Goal: Information Seeking & Learning: Learn about a topic

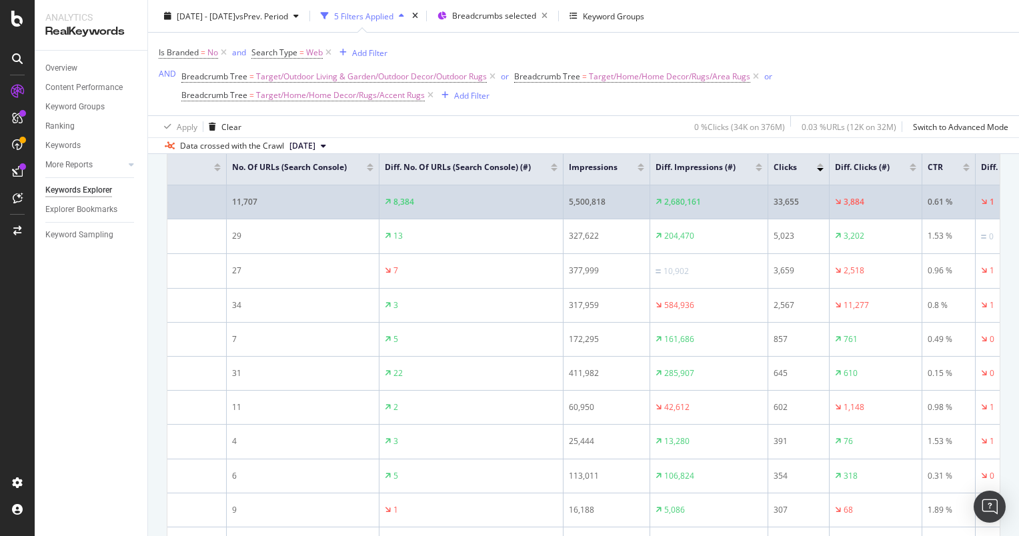
scroll to position [0, 273]
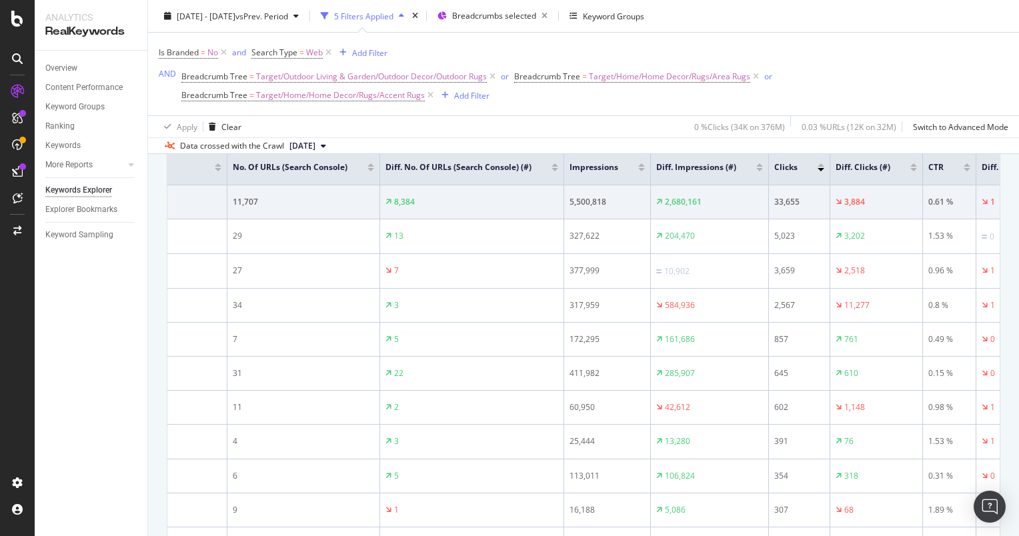
click at [638, 169] on div at bounding box center [641, 169] width 7 height 3
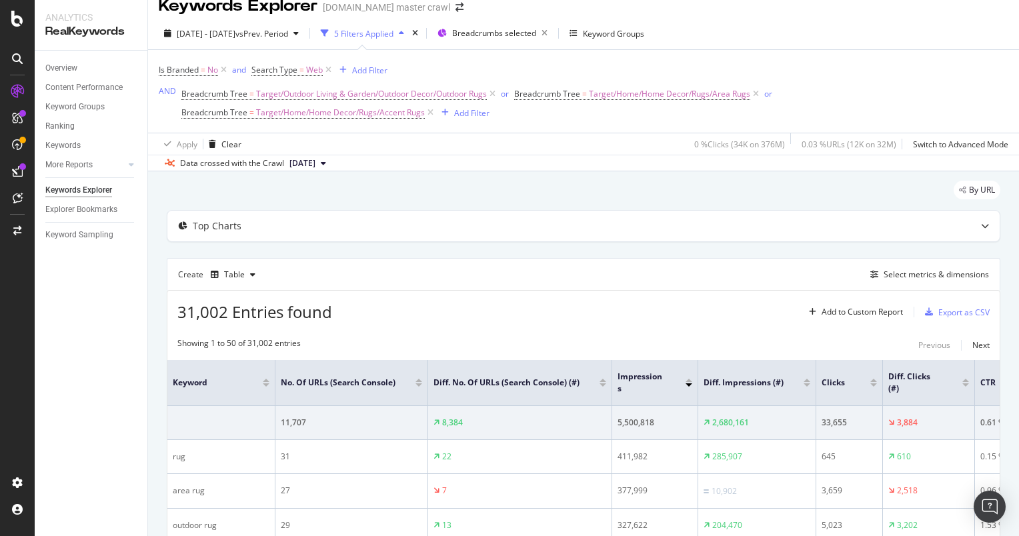
scroll to position [226, 0]
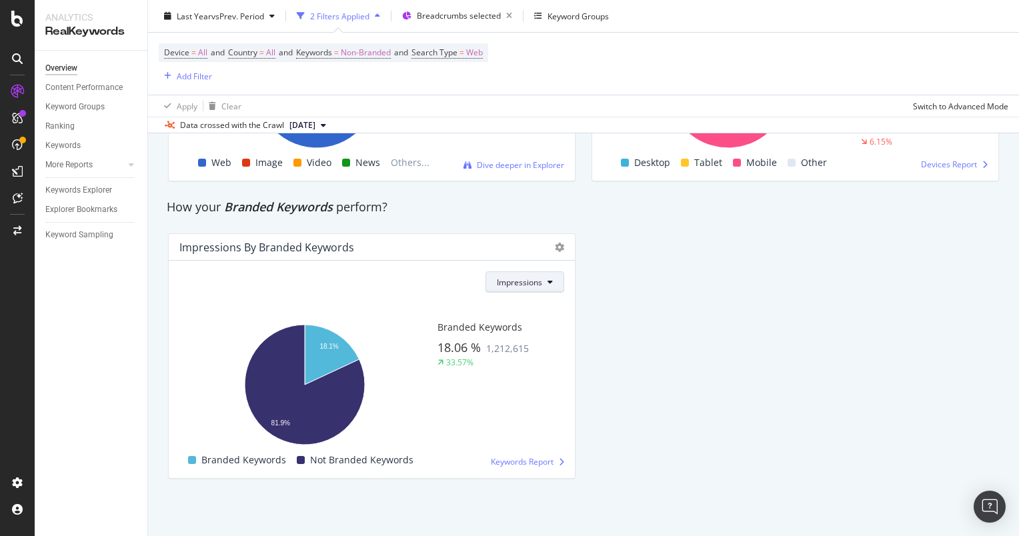
scroll to position [2483, 0]
click at [522, 273] on button "Impressions" at bounding box center [524, 281] width 79 height 21
click at [514, 305] on span "Clicks" at bounding box center [516, 308] width 47 height 12
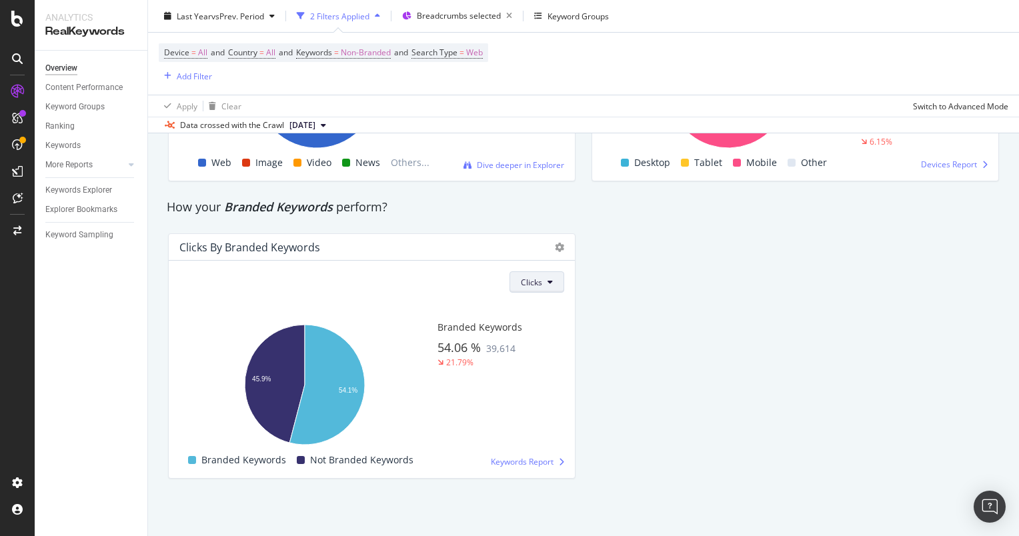
click at [524, 273] on button "Clicks" at bounding box center [536, 281] width 55 height 21
click at [523, 331] on span "Impressions" at bounding box center [539, 333] width 45 height 12
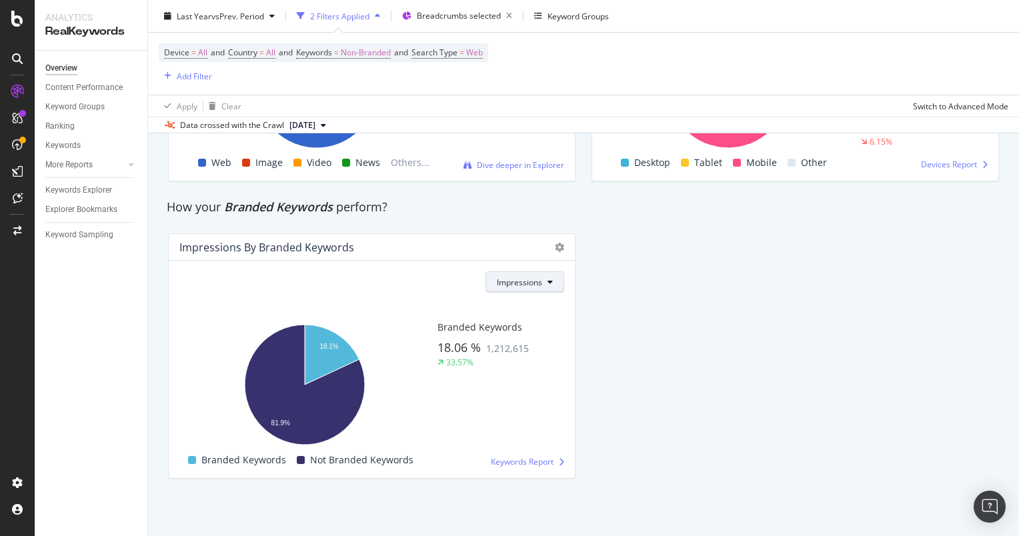
click at [539, 283] on button "Impressions" at bounding box center [524, 281] width 79 height 21
click at [515, 313] on span "Clicks" at bounding box center [516, 308] width 47 height 12
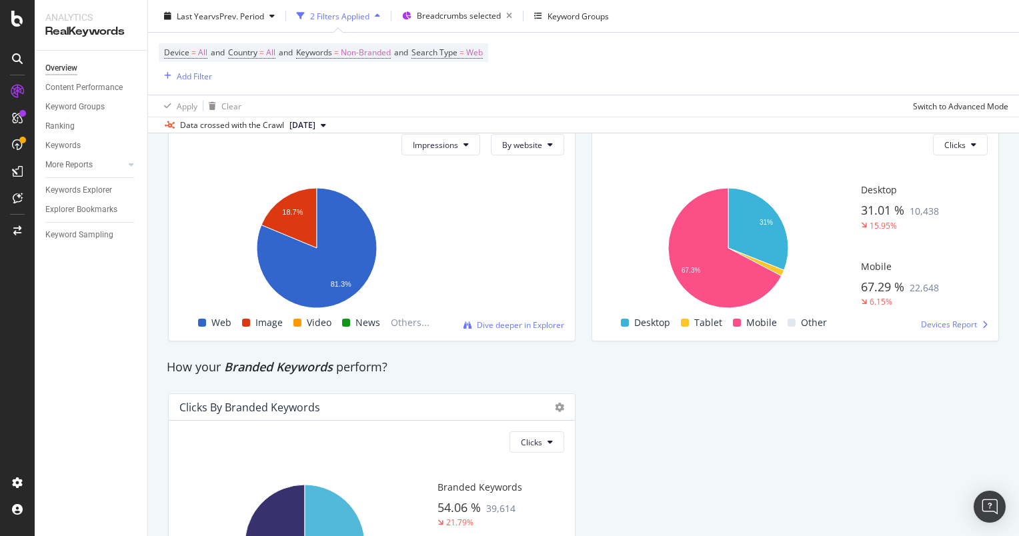
scroll to position [2267, 0]
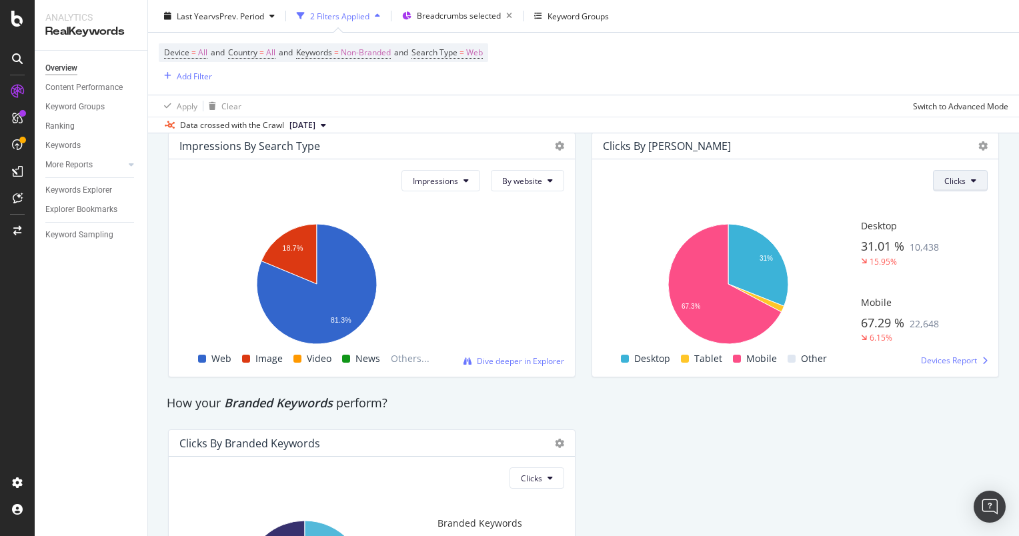
click at [965, 191] on button "Clicks" at bounding box center [960, 180] width 55 height 21
click at [941, 251] on span "Impressions" at bounding box center [957, 251] width 45 height 12
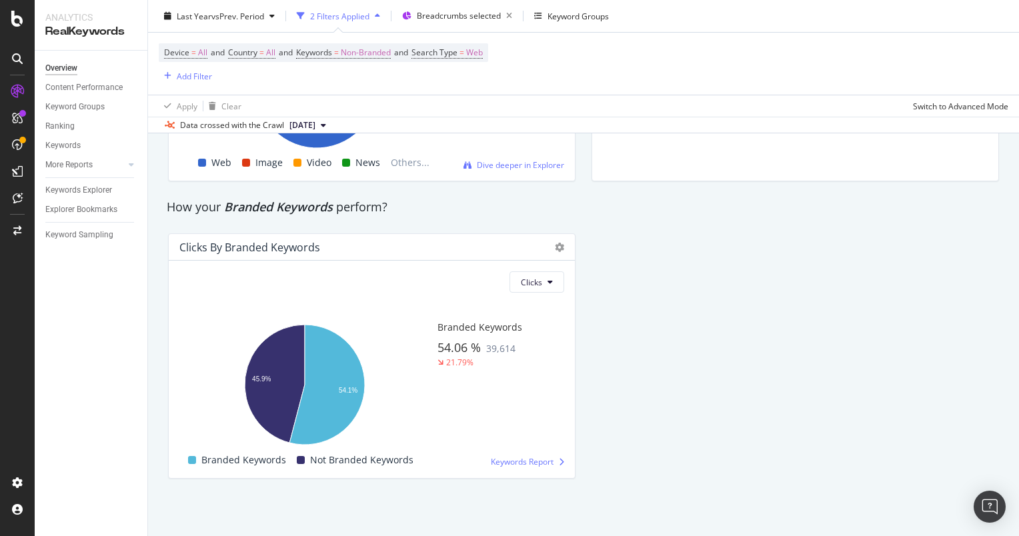
scroll to position [2483, 0]
click at [539, 285] on button "Clicks" at bounding box center [536, 281] width 55 height 21
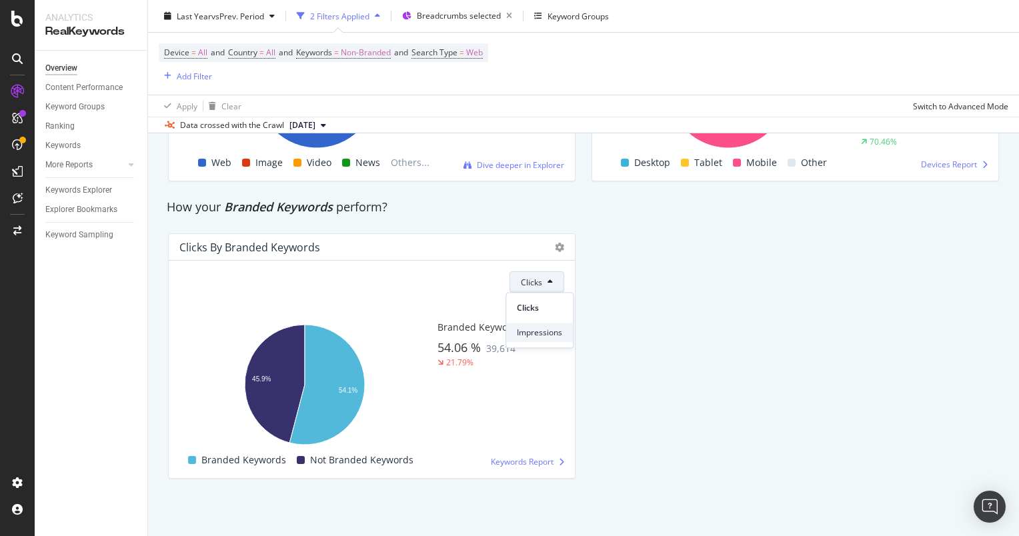
click at [523, 339] on div "Impressions" at bounding box center [539, 332] width 67 height 19
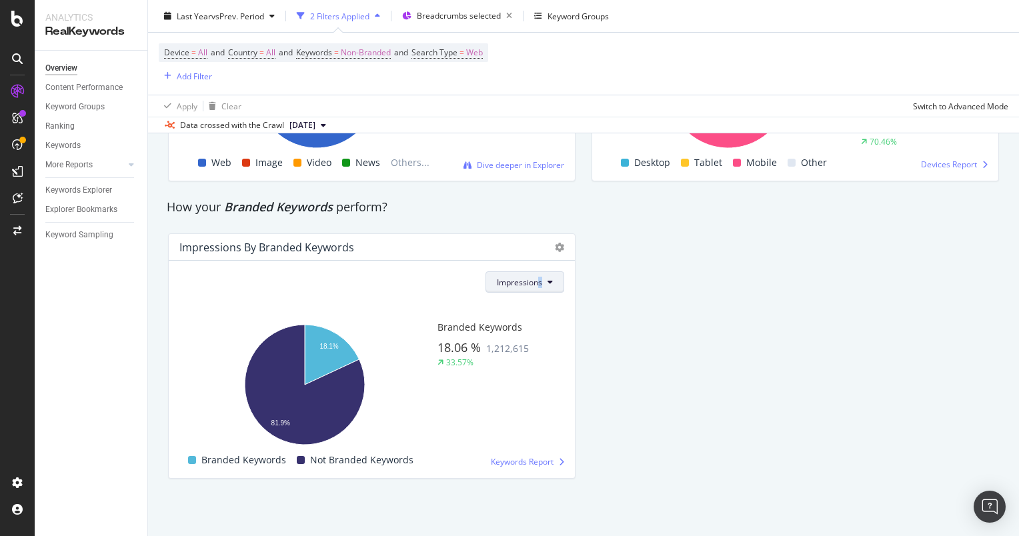
click at [538, 288] on div "Impressions Hold CTRL while clicking to filter the report. 18.1% 81.9% Is Brand…" at bounding box center [372, 369] width 406 height 217
click at [538, 288] on button "Impressions" at bounding box center [524, 281] width 79 height 21
click at [520, 315] on div "Clicks" at bounding box center [516, 307] width 68 height 19
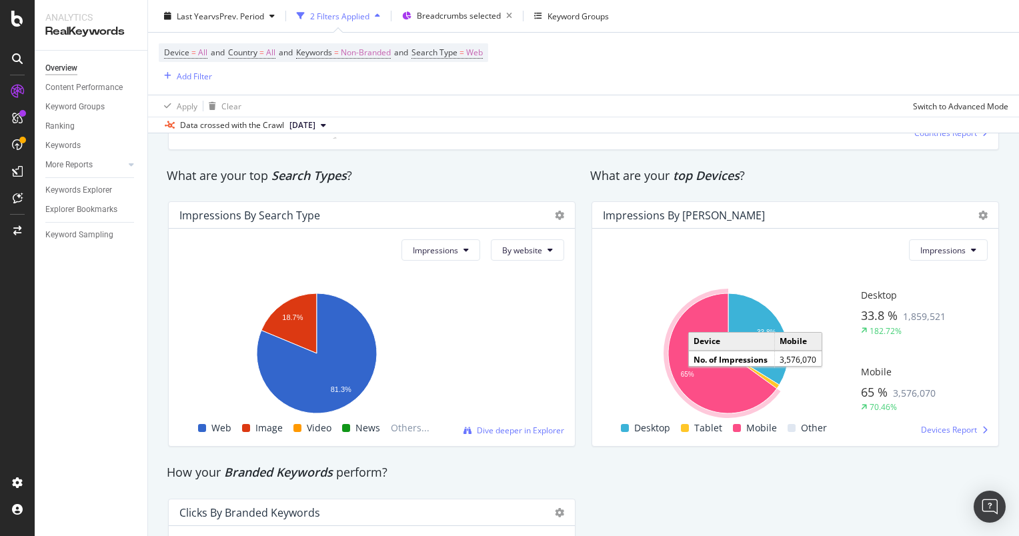
scroll to position [2192, 0]
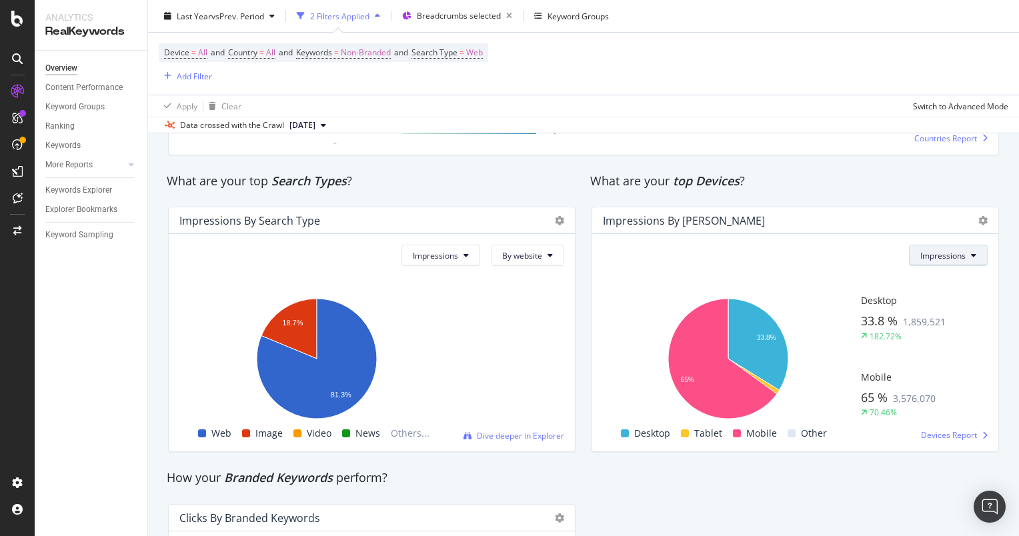
click at [948, 266] on button "Impressions" at bounding box center [948, 255] width 79 height 21
click at [443, 261] on span "Impressions" at bounding box center [435, 255] width 45 height 11
click at [445, 299] on span "Clicks" at bounding box center [432, 301] width 47 height 12
click at [448, 261] on span "Clicks" at bounding box center [447, 255] width 21 height 11
click at [529, 266] on button "By website" at bounding box center [527, 255] width 73 height 21
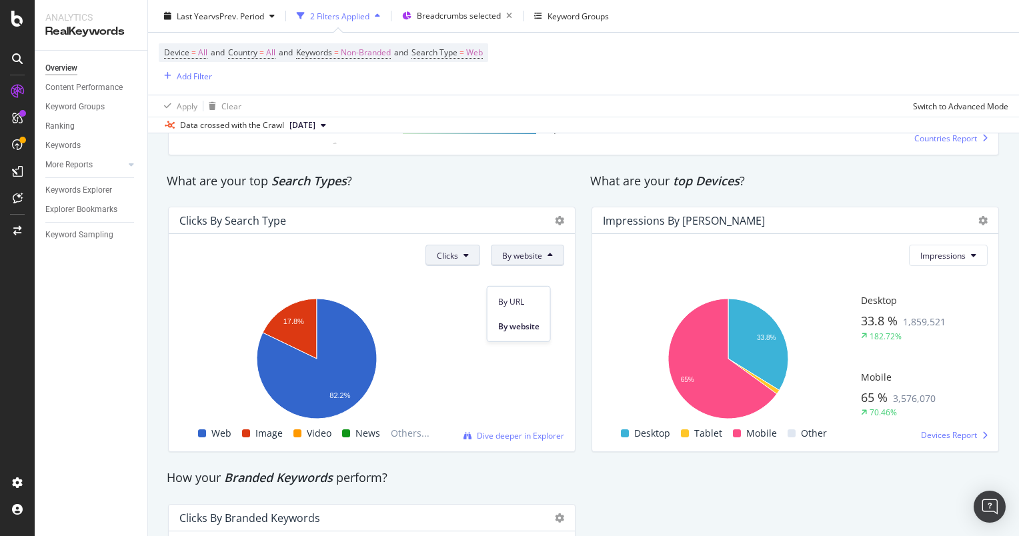
click at [455, 266] on button "Clicks" at bounding box center [452, 255] width 55 height 21
click at [454, 327] on span "Impressions" at bounding box center [455, 326] width 45 height 12
click at [440, 266] on button "Impressions" at bounding box center [440, 255] width 79 height 21
click at [439, 307] on div "Clicks" at bounding box center [432, 301] width 68 height 19
click at [945, 266] on button "Impressions" at bounding box center [948, 255] width 79 height 21
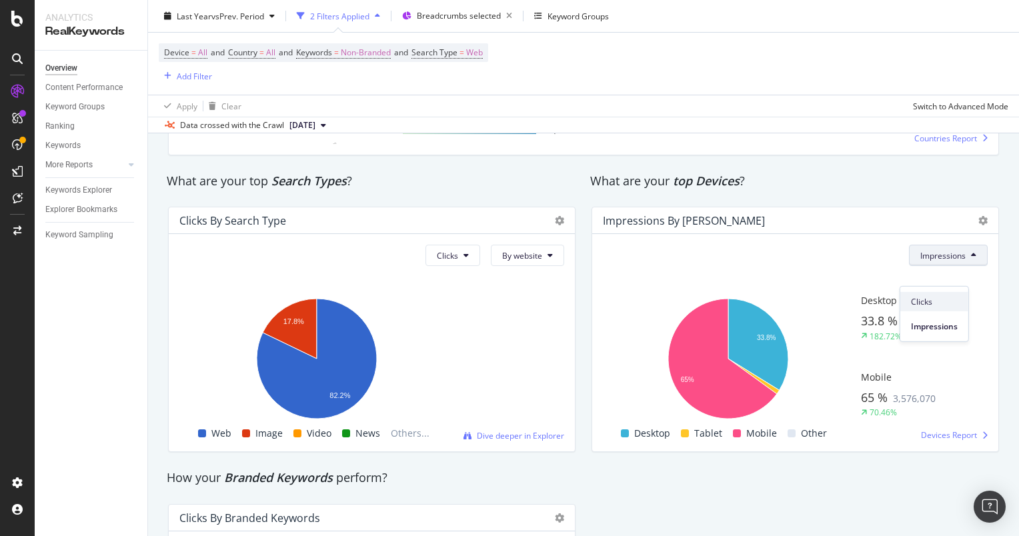
click at [923, 307] on span "Clicks" at bounding box center [934, 301] width 47 height 12
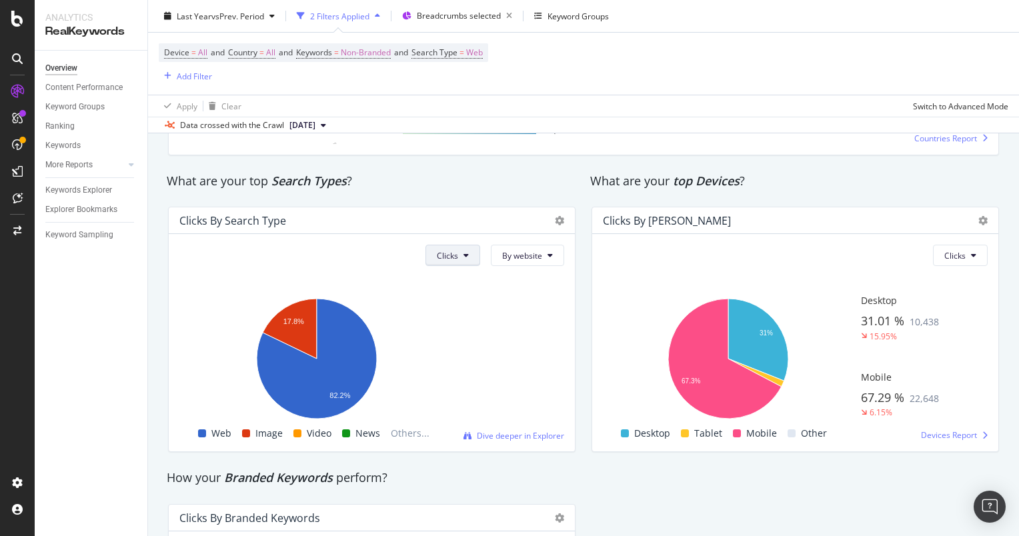
click at [450, 261] on span "Clicks" at bounding box center [447, 255] width 21 height 11
click at [444, 317] on div "Impressions" at bounding box center [456, 326] width 67 height 19
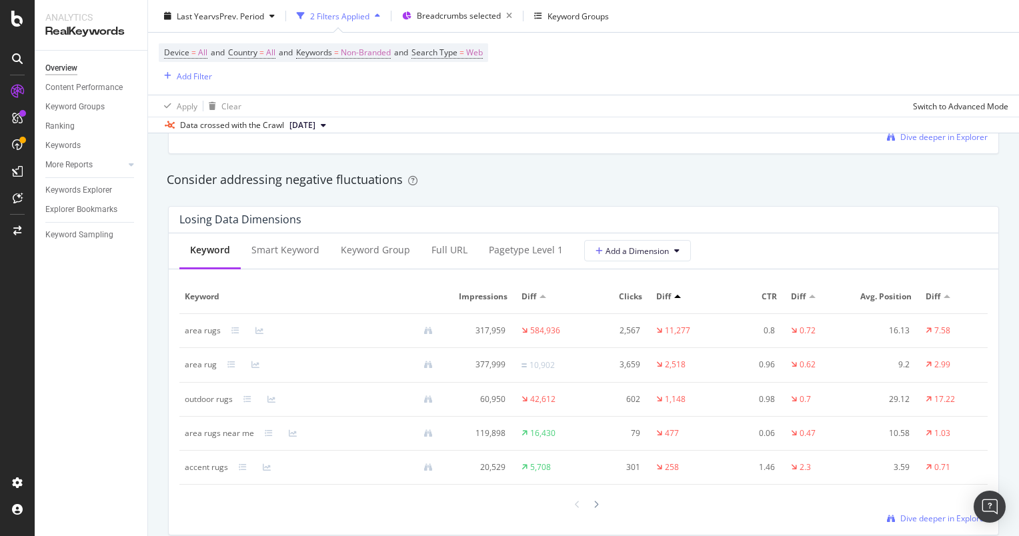
scroll to position [1512, 0]
